Goal: Task Accomplishment & Management: Use online tool/utility

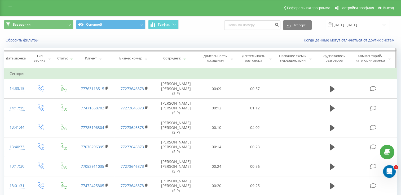
click at [72, 61] on div at bounding box center [71, 58] width 5 height 5
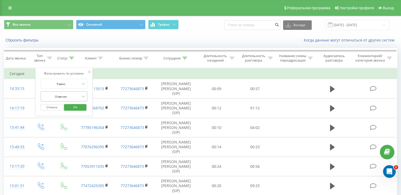
click at [72, 101] on div "Отвечен" at bounding box center [61, 97] width 39 height 8
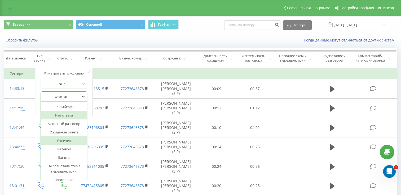
click at [74, 119] on div "Нет ответа" at bounding box center [64, 115] width 46 height 8
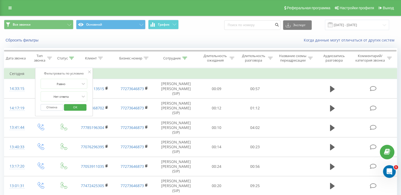
click at [73, 110] on span "OK" at bounding box center [75, 107] width 15 height 8
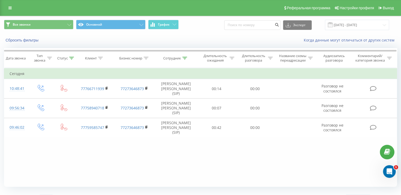
click at [19, 44] on div "Сбросить фильтры Когда данные могут отличаться от других систем" at bounding box center [200, 40] width 400 height 13
click at [20, 40] on button "Сбросить фильтры" at bounding box center [22, 40] width 37 height 5
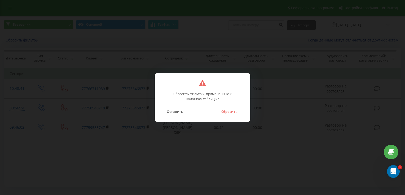
click at [230, 112] on button "Сбросить" at bounding box center [228, 111] width 21 height 7
